Goal: Task Accomplishment & Management: Manage account settings

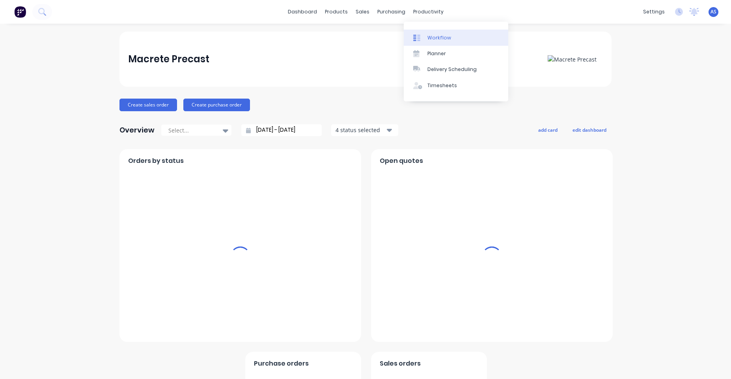
click at [419, 46] on link "Planner" at bounding box center [456, 54] width 104 height 16
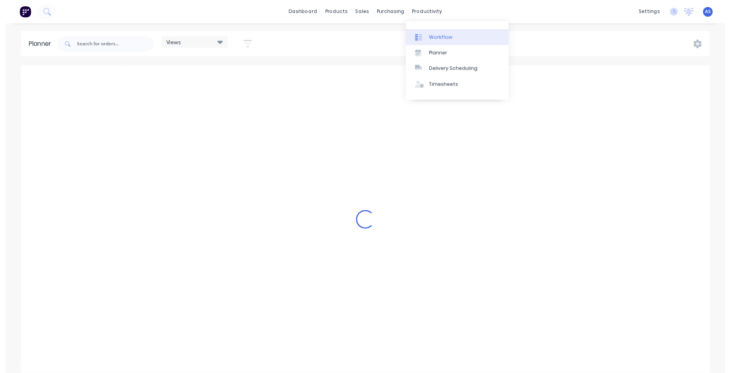
scroll to position [0, 1136]
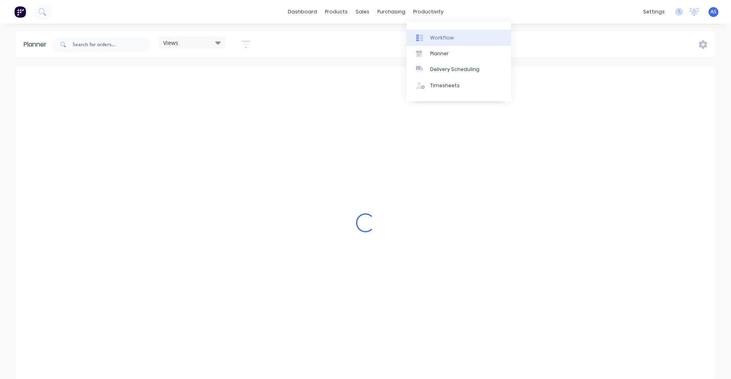
click at [447, 41] on link "Workflow" at bounding box center [458, 38] width 104 height 16
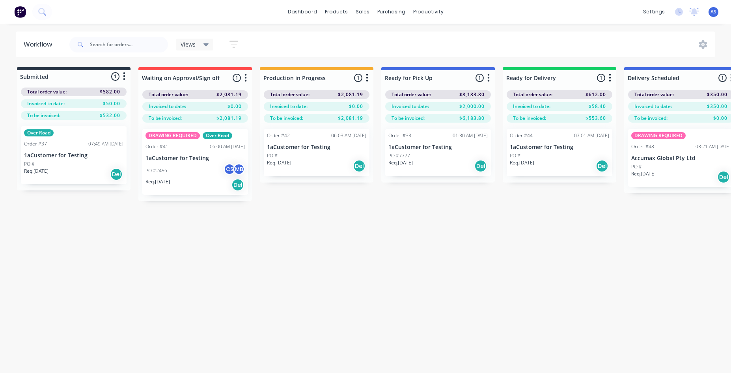
click at [193, 43] on span "Views" at bounding box center [188, 44] width 15 height 8
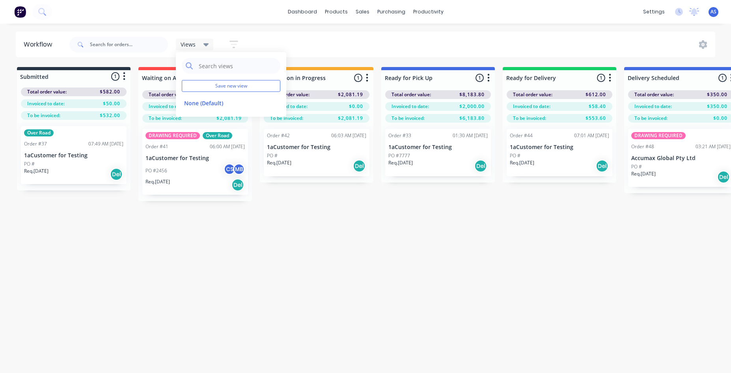
click at [240, 39] on button "button" at bounding box center [233, 44] width 25 height 15
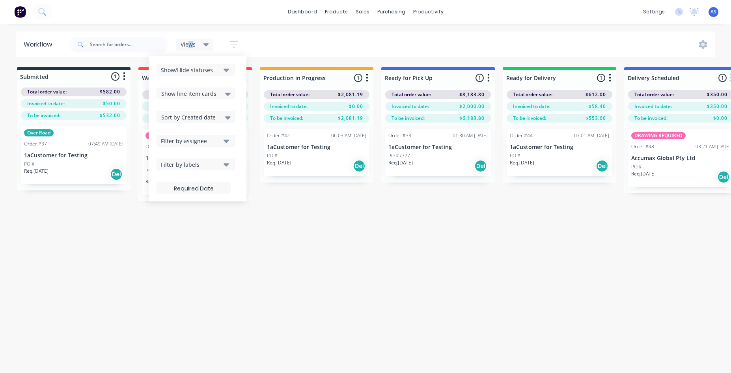
click at [193, 44] on span "Views" at bounding box center [188, 44] width 15 height 8
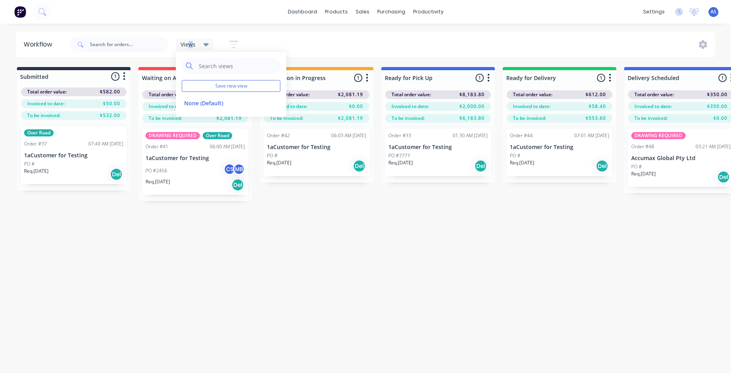
click at [235, 47] on icon "button" at bounding box center [233, 44] width 9 height 10
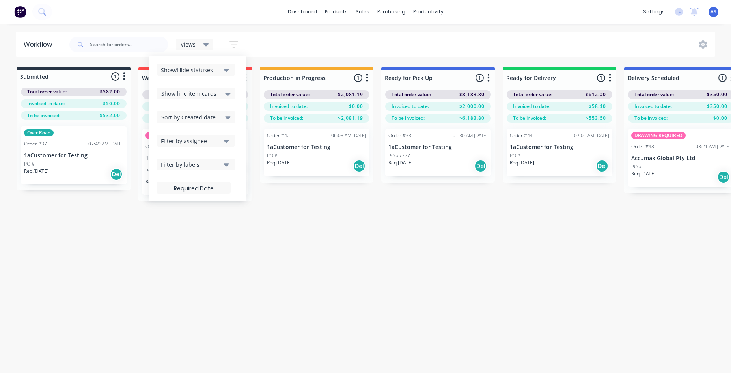
click at [209, 93] on span "Show line item cards" at bounding box center [188, 93] width 55 height 8
click at [212, 94] on span "Show line item cards" at bounding box center [188, 93] width 55 height 8
click at [214, 69] on div "Show/Hide statuses" at bounding box center [191, 70] width 60 height 8
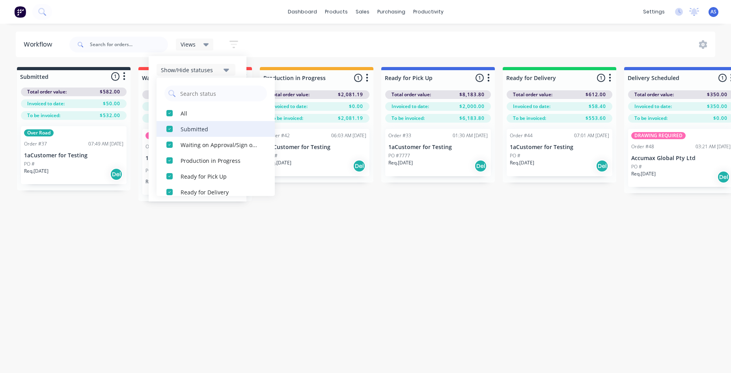
click at [182, 133] on div "Submitted" at bounding box center [220, 129] width 79 height 8
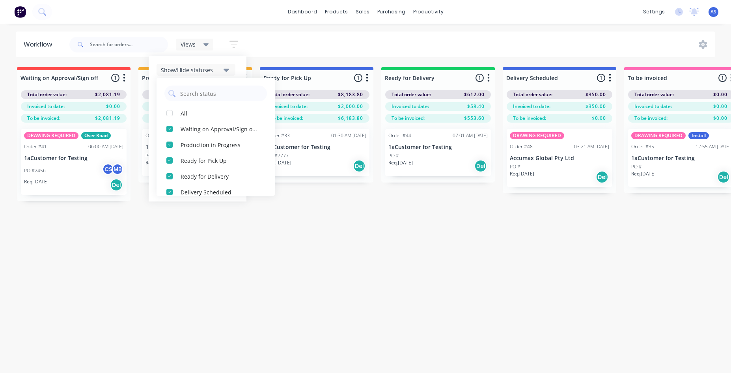
click at [344, 283] on div "Workflow Views Save new view None (Default) edit Show/Hide statuses All Waiting…" at bounding box center [365, 195] width 731 height 326
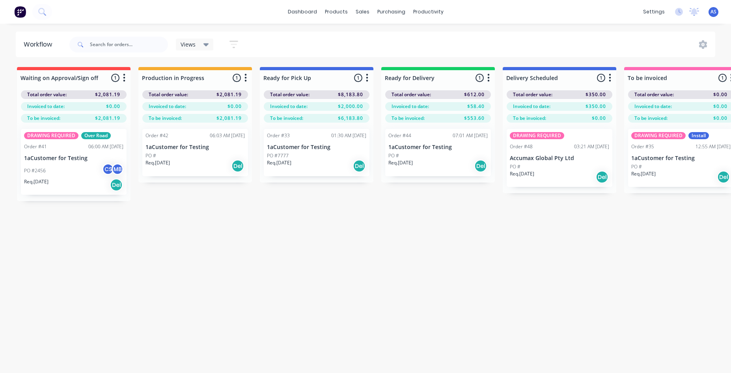
click at [198, 48] on div "Views" at bounding box center [195, 44] width 28 height 7
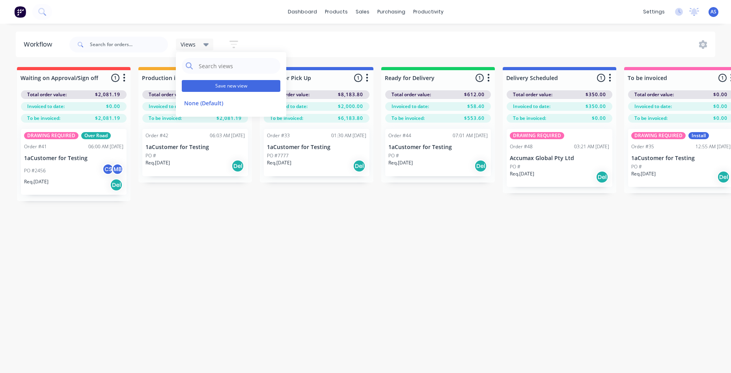
click at [212, 91] on div "Save new view None (Default) edit" at bounding box center [231, 84] width 110 height 65
click at [214, 87] on button "Save new view" at bounding box center [231, 86] width 99 height 12
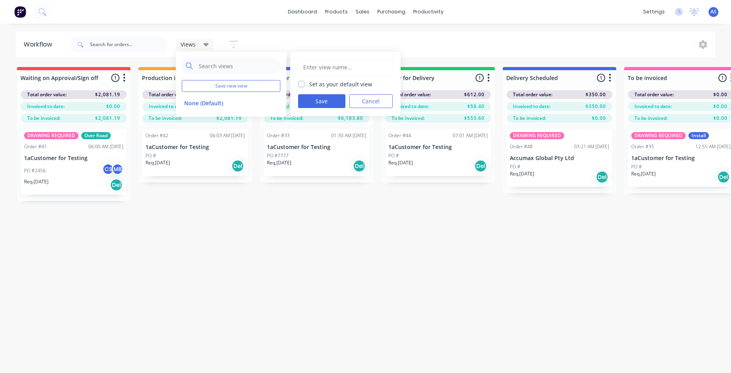
click at [363, 62] on input "text" at bounding box center [345, 67] width 86 height 15
type input "22233232"
click at [341, 81] on label "Set as your default view" at bounding box center [340, 84] width 63 height 8
click at [304, 81] on input "Set as your default view" at bounding box center [301, 83] width 6 height 7
checkbox input "true"
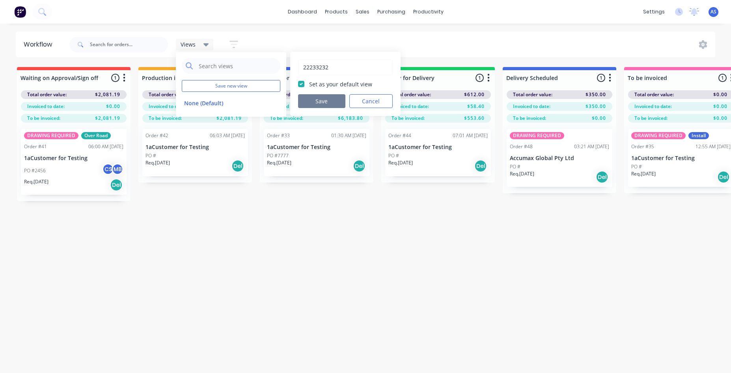
click at [328, 101] on button "Save" at bounding box center [321, 101] width 47 height 14
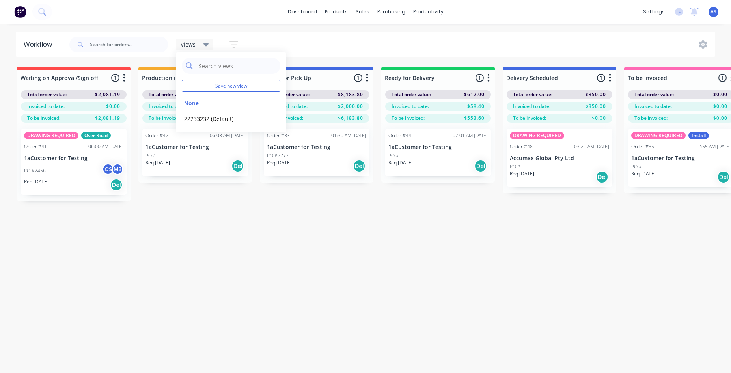
click at [257, 235] on div "Workflow Views Save new view None edit 22233232 (Default) edit Show/Hide status…" at bounding box center [365, 195] width 731 height 326
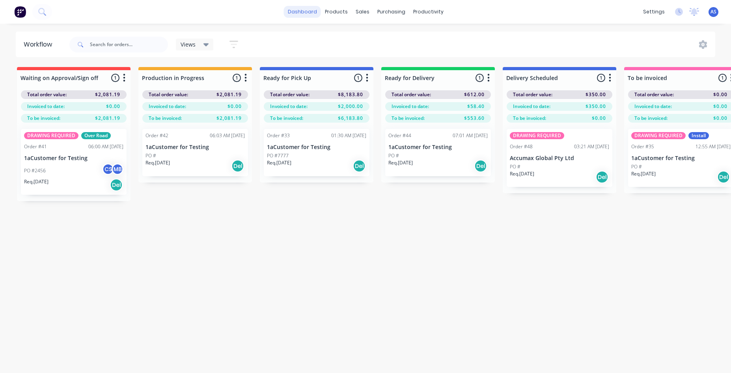
click at [313, 14] on link "dashboard" at bounding box center [302, 12] width 37 height 12
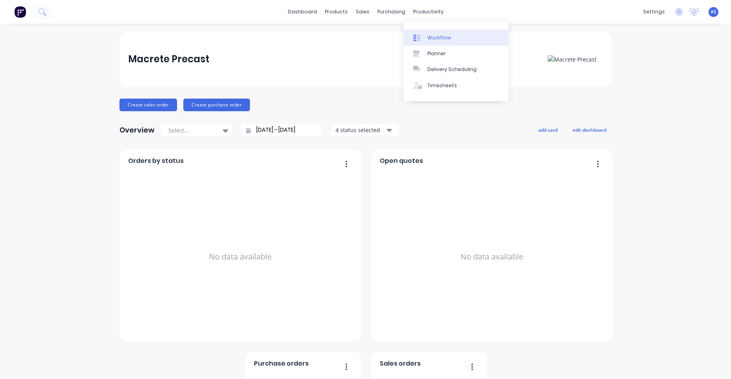
click at [432, 35] on div "Workflow" at bounding box center [439, 37] width 24 height 7
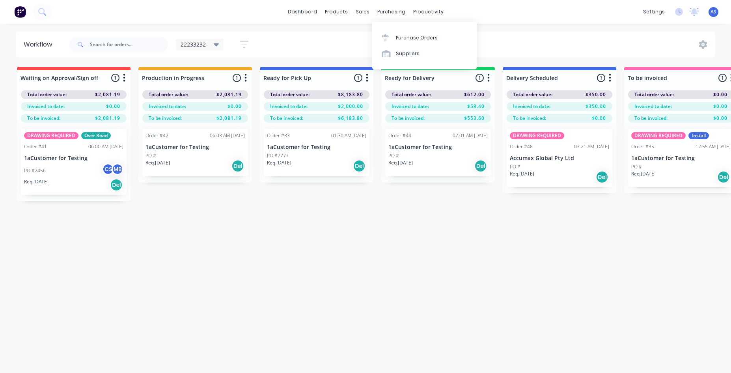
drag, startPoint x: 314, startPoint y: 62, endPoint x: 278, endPoint y: 48, distance: 38.9
click at [312, 61] on div "Workflow 22233232 Save new view None edit 22233232 (Default) edit Show/Hide sta…" at bounding box center [365, 195] width 731 height 326
